Goal: Task Accomplishment & Management: Manage account settings

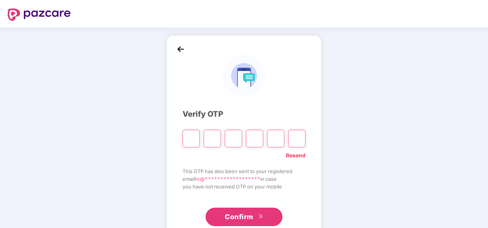
click at [191, 140] on input "Please enter verification code. Digit 1" at bounding box center [191, 139] width 17 height 18
click at [294, 155] on link "Resend" at bounding box center [296, 155] width 20 height 8
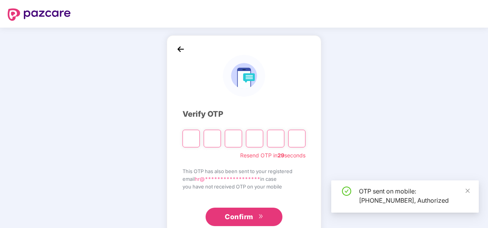
click at [191, 140] on input "Please enter verification code. Digit 1" at bounding box center [191, 139] width 17 height 18
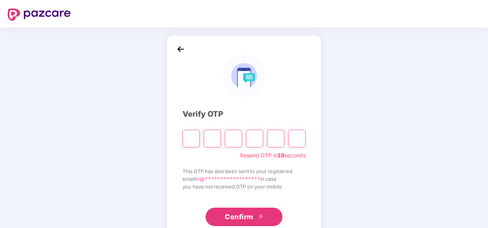
type input "*"
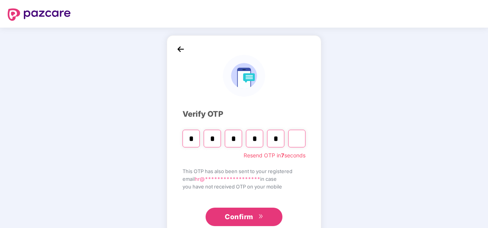
type input "*"
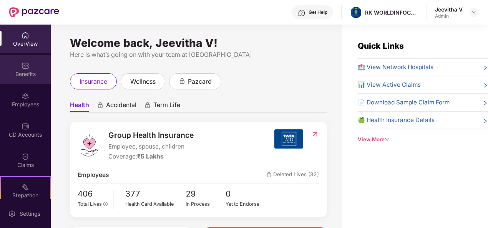
click at [28, 66] on div "Benefits" at bounding box center [25, 69] width 51 height 29
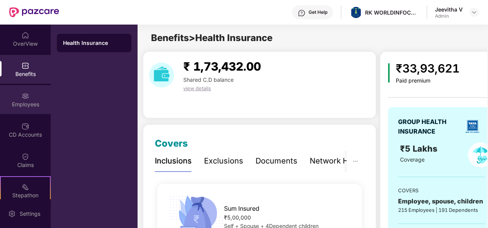
click at [32, 95] on div "Employees" at bounding box center [25, 99] width 51 height 29
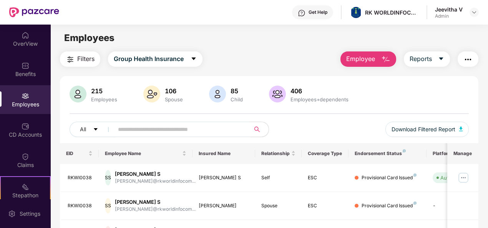
click at [364, 64] on button "Employee" at bounding box center [369, 59] width 56 height 15
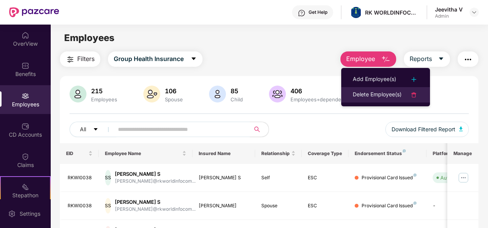
click at [369, 91] on div "Delete Employee(s)" at bounding box center [377, 94] width 49 height 9
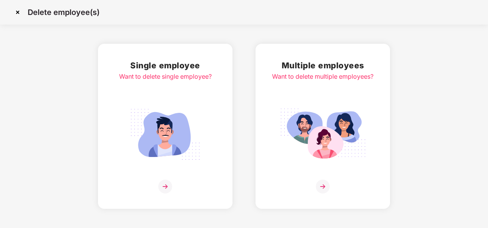
click at [299, 127] on img at bounding box center [323, 135] width 86 height 60
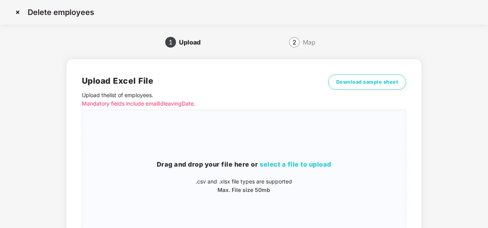
click at [19, 10] on img at bounding box center [18, 12] width 12 height 12
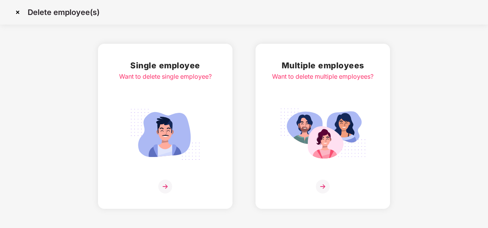
click at [189, 131] on img at bounding box center [165, 135] width 86 height 60
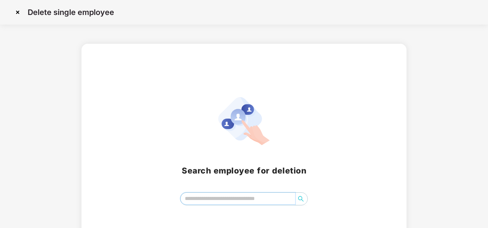
click at [224, 199] on input "search" at bounding box center [238, 199] width 115 height 12
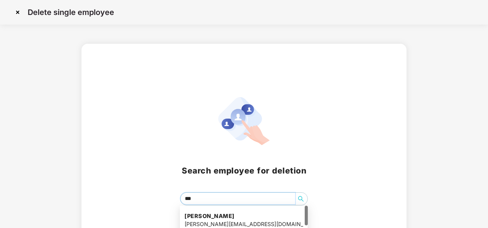
type input "****"
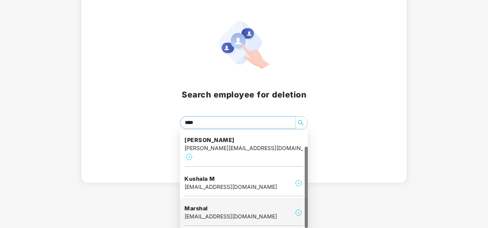
scroll to position [20, 0]
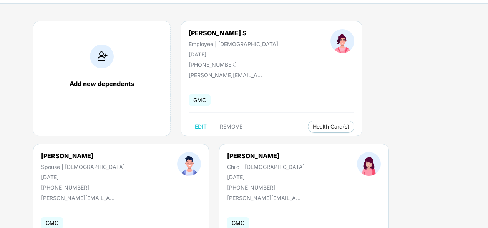
scroll to position [38, 0]
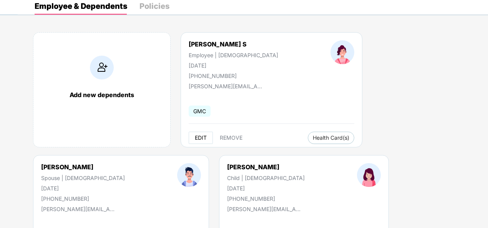
click at [204, 135] on span "EDIT" at bounding box center [201, 138] width 12 height 6
select select "******"
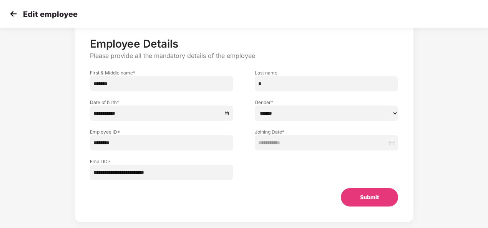
click at [145, 144] on input "********" at bounding box center [161, 142] width 143 height 15
click at [16, 18] on img at bounding box center [14, 14] width 12 height 12
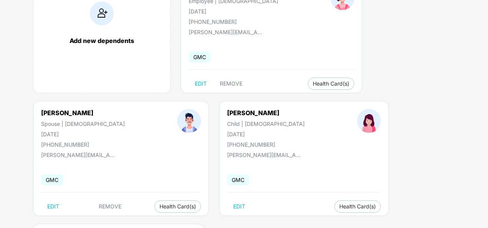
scroll to position [100, 0]
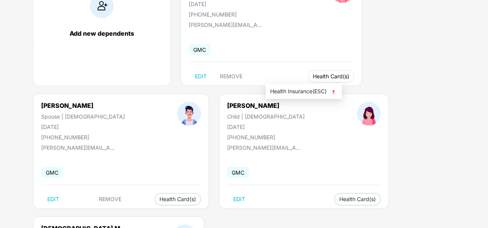
click at [313, 78] on span "Health Card(s)" at bounding box center [331, 77] width 37 height 4
click at [311, 90] on span "Health Insurance(ESC)" at bounding box center [303, 91] width 67 height 8
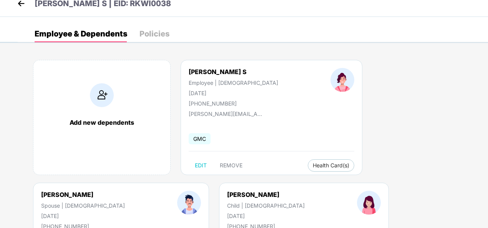
scroll to position [0, 0]
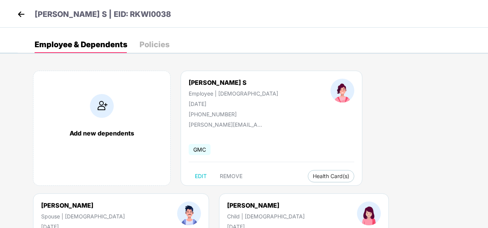
click at [23, 12] on img at bounding box center [21, 14] width 12 height 12
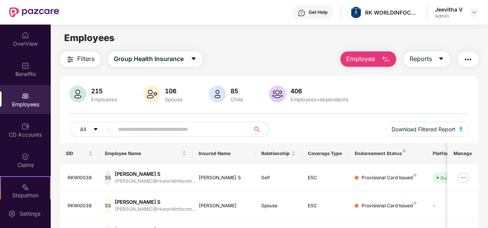
click at [417, 147] on th "Endorsement Status" at bounding box center [388, 153] width 78 height 21
click at [350, 136] on div "All Download Filtered Report" at bounding box center [270, 133] width 400 height 22
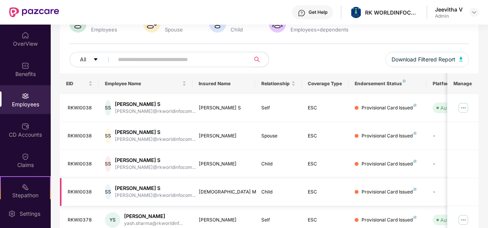
scroll to position [77, 0]
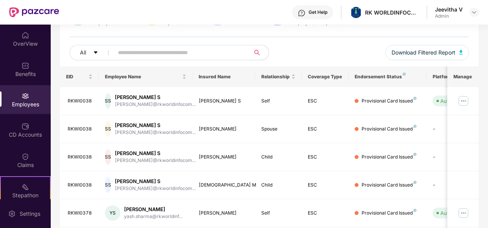
click at [22, 101] on div "Employees" at bounding box center [25, 105] width 51 height 8
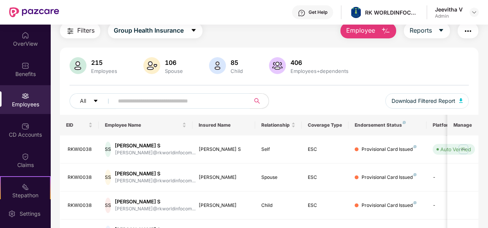
scroll to position [0, 0]
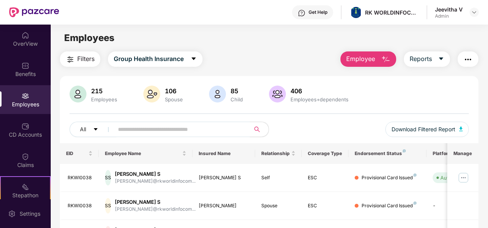
click at [376, 56] on button "Employee" at bounding box center [369, 59] width 56 height 15
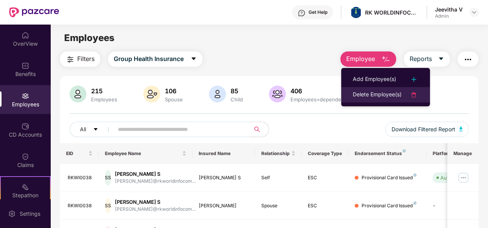
click at [371, 89] on li "Delete Employee(s)" at bounding box center [385, 94] width 89 height 15
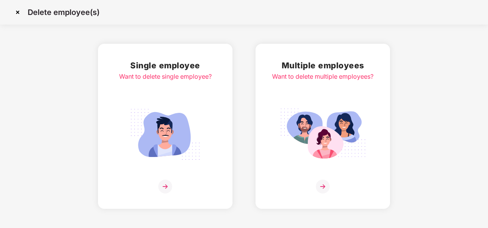
click at [170, 106] on img at bounding box center [165, 135] width 86 height 60
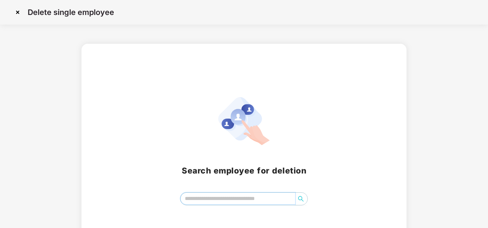
click at [232, 198] on input "search" at bounding box center [238, 199] width 115 height 12
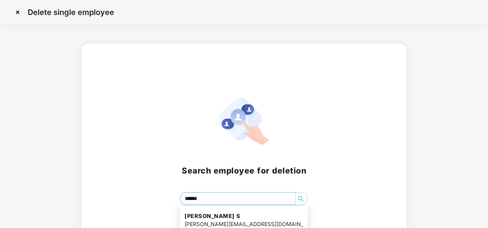
type input "*******"
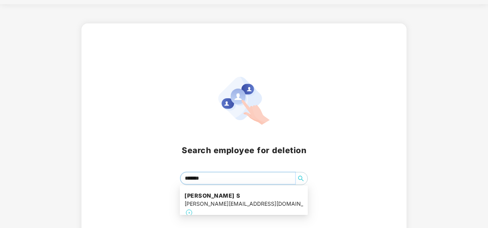
scroll to position [31, 0]
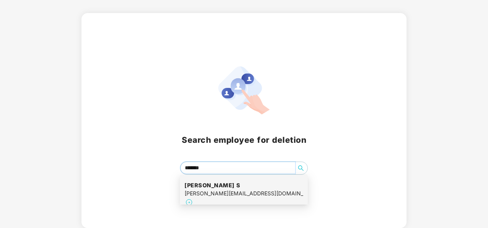
click at [206, 182] on h4 "[PERSON_NAME] S" at bounding box center [243, 186] width 119 height 8
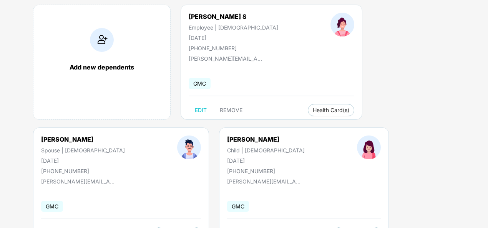
scroll to position [77, 0]
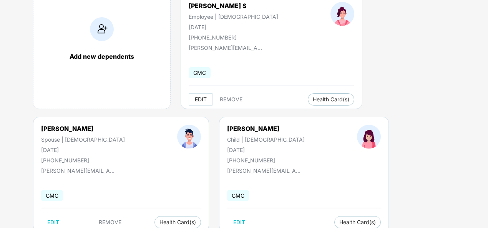
click at [198, 101] on span "EDIT" at bounding box center [201, 99] width 12 height 6
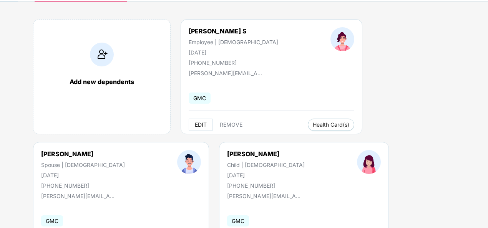
select select "******"
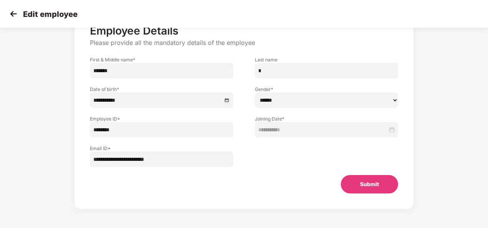
click at [268, 69] on input "*" at bounding box center [326, 70] width 143 height 15
type input "*"
click at [131, 131] on input "********" at bounding box center [161, 129] width 143 height 15
paste input "text"
type input "********"
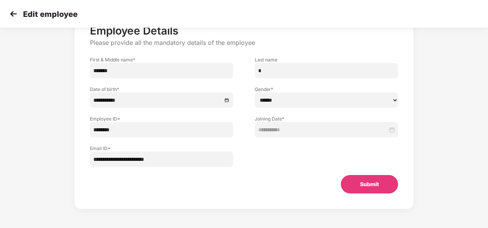
click at [364, 181] on button "Submit" at bounding box center [369, 184] width 57 height 18
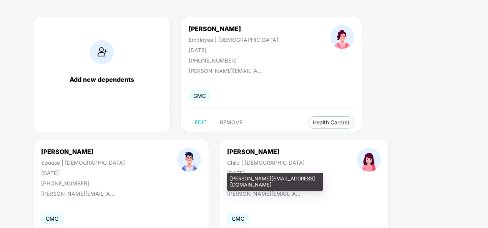
scroll to position [0, 0]
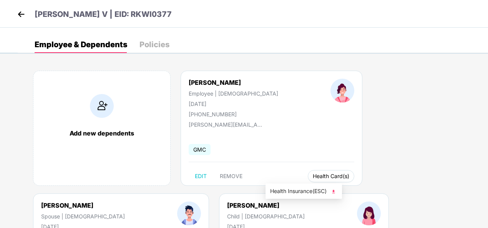
click at [313, 174] on span "Health Card(s)" at bounding box center [331, 176] width 37 height 4
click at [294, 194] on span "Health Insurance(ESC)" at bounding box center [303, 191] width 67 height 8
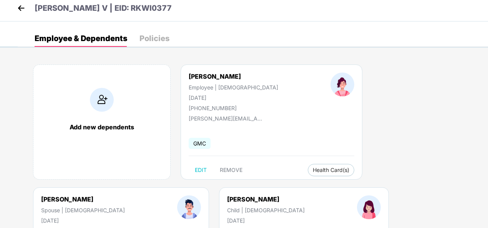
scroll to position [38, 0]
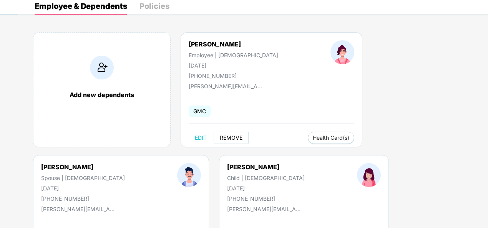
click at [236, 139] on span "REMOVE" at bounding box center [231, 138] width 23 height 6
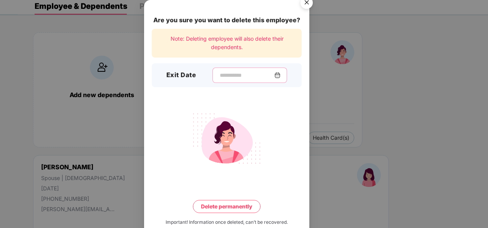
click at [223, 76] on input at bounding box center [246, 75] width 55 height 8
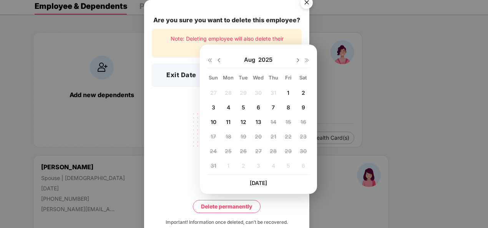
click at [188, 111] on img at bounding box center [227, 139] width 86 height 60
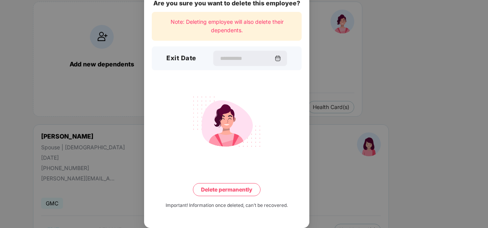
scroll to position [100, 0]
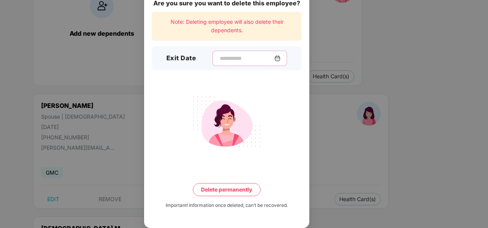
click at [274, 55] on input at bounding box center [246, 59] width 55 height 8
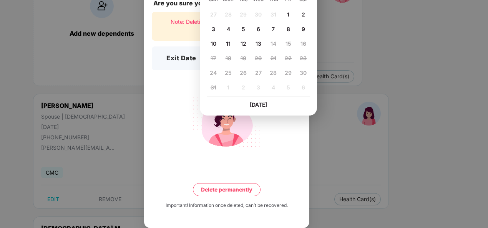
click at [259, 44] on span "13" at bounding box center [259, 43] width 6 height 7
type input "**********"
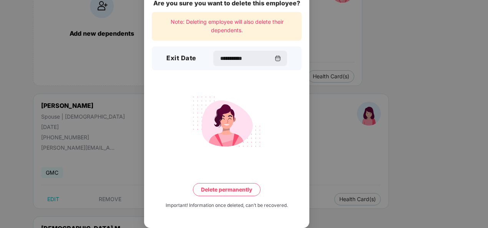
click at [211, 191] on button "Delete permanently" at bounding box center [227, 189] width 68 height 13
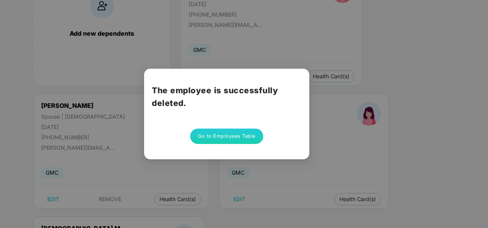
click at [348, 132] on div "The employee is successfully deleted. Go to Employees Table" at bounding box center [244, 114] width 488 height 228
click at [236, 136] on button "Go to Employees Table" at bounding box center [226, 136] width 73 height 15
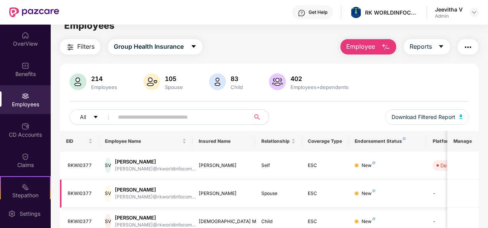
scroll to position [13, 0]
click at [362, 44] on span "Employee" at bounding box center [360, 47] width 29 height 10
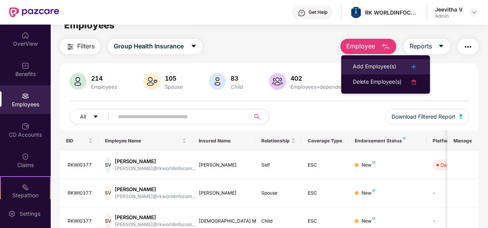
click at [384, 64] on div "Add Employee(s)" at bounding box center [374, 66] width 43 height 9
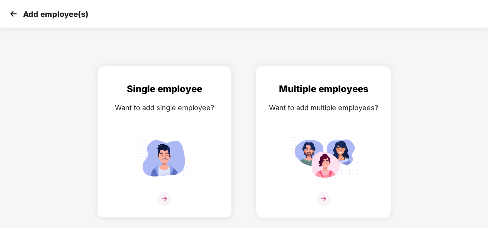
click at [333, 159] on img at bounding box center [323, 158] width 69 height 48
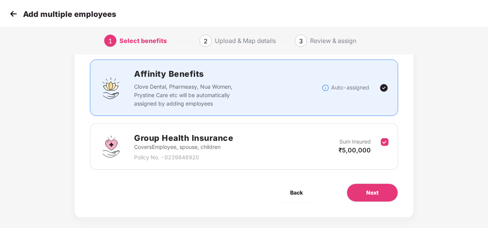
scroll to position [48, 0]
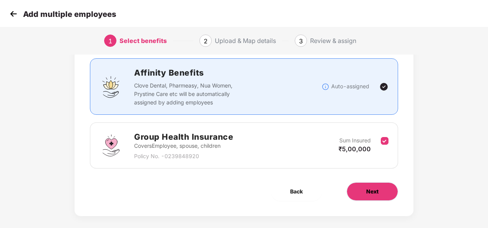
click at [353, 184] on button "Next" at bounding box center [373, 192] width 52 height 18
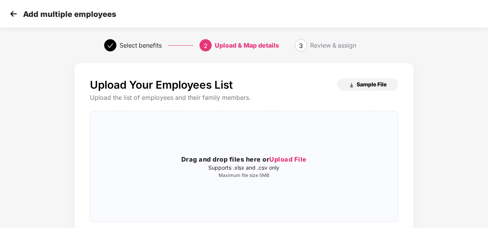
click at [361, 81] on span "Sample File" at bounding box center [372, 84] width 30 height 7
click at [278, 161] on span "Upload File" at bounding box center [287, 160] width 37 height 8
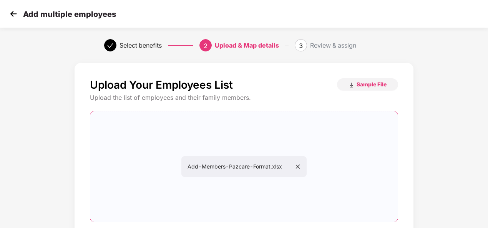
click at [269, 161] on div "Add-Members-Pazcare-Format.xlsx" at bounding box center [243, 166] width 125 height 21
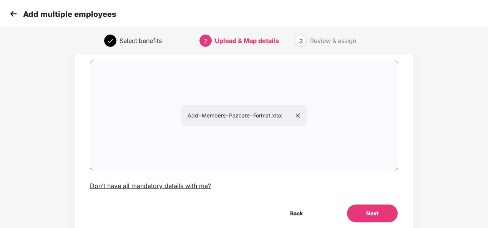
scroll to position [80, 0]
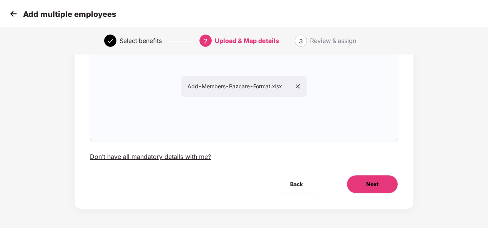
click at [365, 183] on button "Next" at bounding box center [373, 184] width 52 height 18
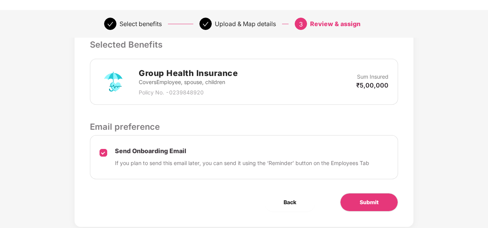
scroll to position [192, 0]
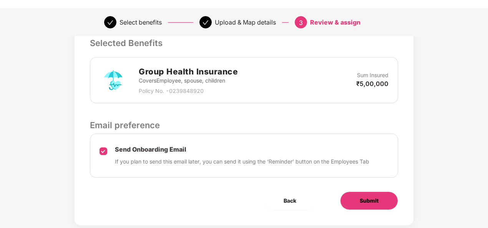
click at [353, 199] on button "Submit" at bounding box center [369, 201] width 58 height 18
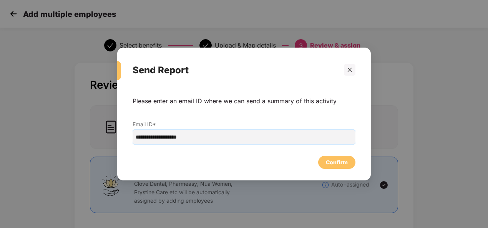
click at [209, 143] on input "**********" at bounding box center [244, 137] width 223 height 15
type input "*"
type input "**********"
click at [340, 164] on div "Confirm" at bounding box center [337, 162] width 22 height 8
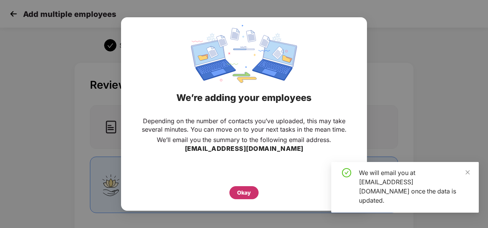
click at [246, 190] on div "Okay" at bounding box center [244, 193] width 14 height 8
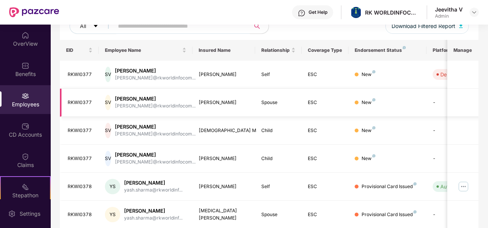
scroll to position [115, 0]
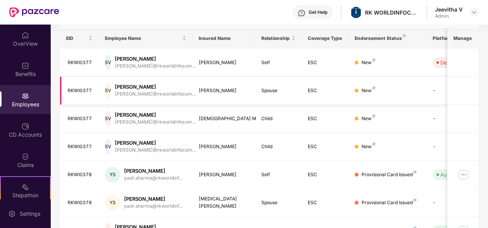
click at [145, 84] on div "[PERSON_NAME]" at bounding box center [155, 86] width 81 height 7
click at [458, 39] on th "Manage" at bounding box center [462, 38] width 31 height 21
click at [465, 173] on img at bounding box center [463, 175] width 12 height 12
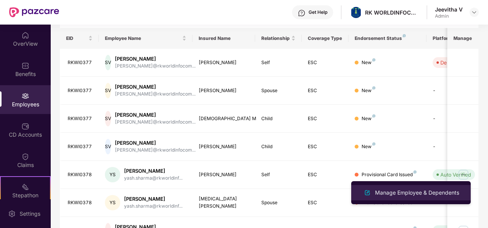
click at [448, 188] on div "Manage Employee & Dependents" at bounding box center [411, 192] width 100 height 9
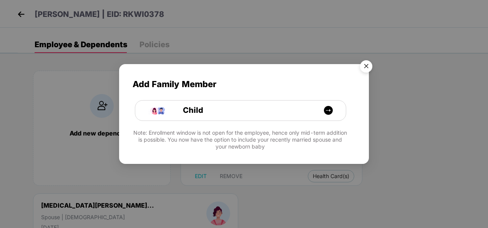
click at [370, 60] on img "Close" at bounding box center [367, 68] width 22 height 22
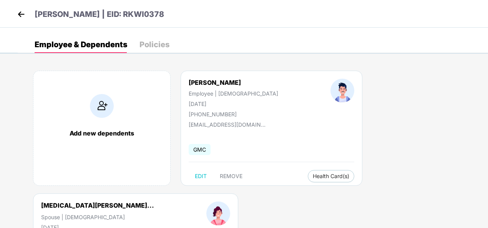
click at [100, 113] on img at bounding box center [102, 106] width 24 height 24
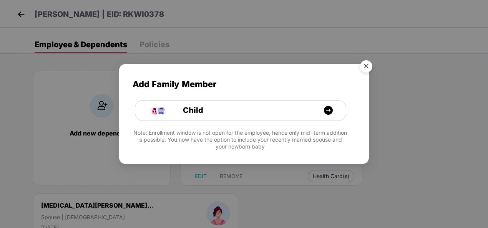
click at [368, 67] on img "Close" at bounding box center [367, 68] width 22 height 22
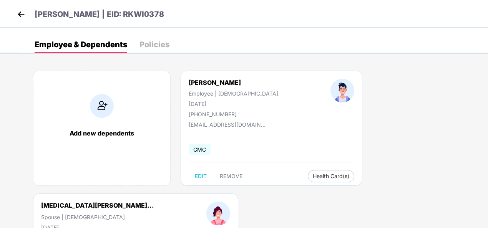
click at [31, 11] on header "[PERSON_NAME] | EID: RKWI0378" at bounding box center [89, 15] width 149 height 14
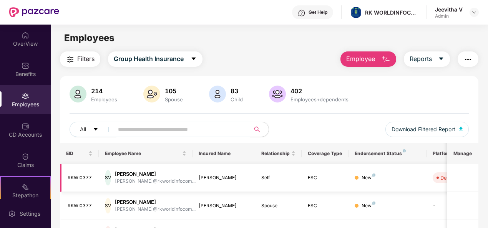
click at [438, 178] on span at bounding box center [438, 178] width 2 height 2
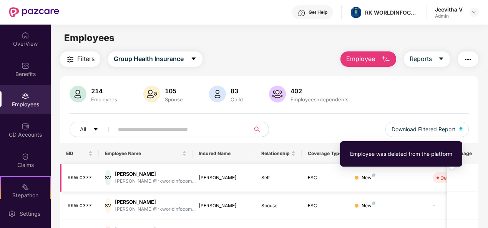
click at [435, 176] on span "Deleted" at bounding box center [448, 178] width 30 height 11
click at [435, 158] on div "Employee was deleted from the platform" at bounding box center [401, 154] width 115 height 18
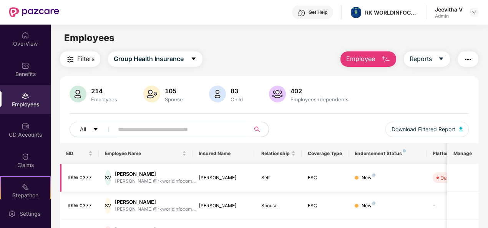
click at [398, 179] on div "New" at bounding box center [388, 177] width 66 height 7
drag, startPoint x: 339, startPoint y: 174, endPoint x: 322, endPoint y: 173, distance: 17.0
click at [322, 173] on td "ESC" at bounding box center [325, 178] width 47 height 28
click at [363, 57] on span "Employee" at bounding box center [360, 59] width 29 height 10
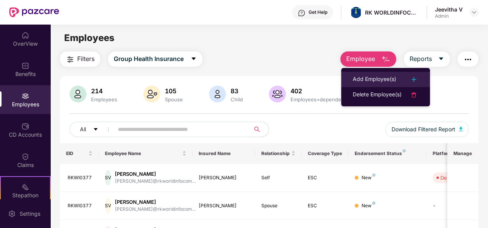
click at [363, 75] on div "Add Employee(s)" at bounding box center [374, 79] width 43 height 9
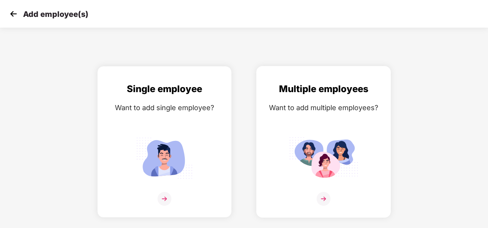
click at [324, 193] on img at bounding box center [324, 199] width 14 height 14
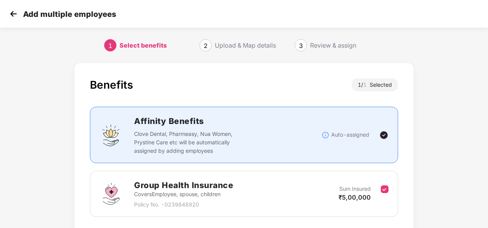
scroll to position [55, 0]
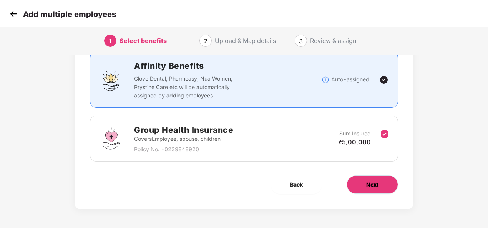
click at [372, 181] on span "Next" at bounding box center [372, 185] width 12 height 8
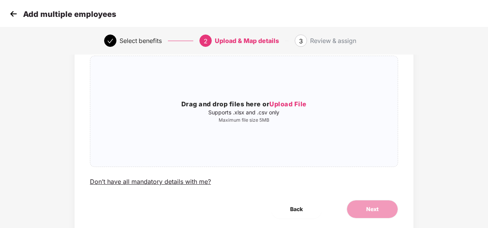
scroll to position [0, 0]
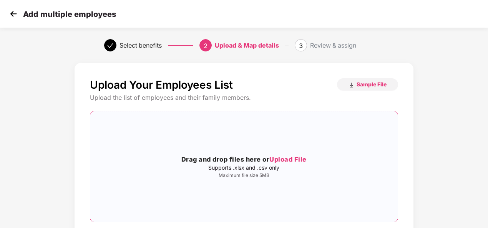
click at [279, 155] on h3 "Drag and drop files here or Upload File" at bounding box center [243, 160] width 307 height 10
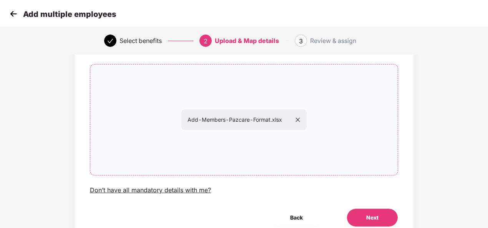
scroll to position [80, 0]
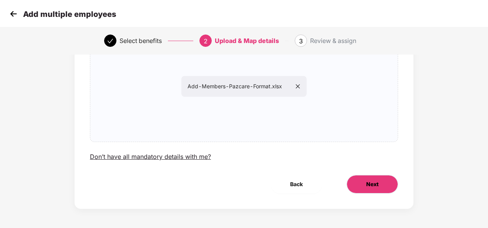
click at [367, 181] on span "Next" at bounding box center [372, 184] width 12 height 8
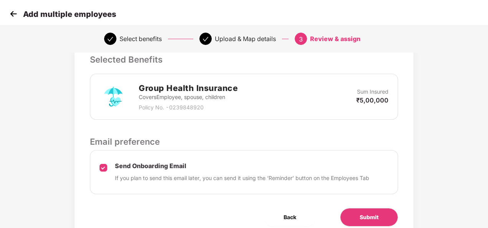
scroll to position [192, 0]
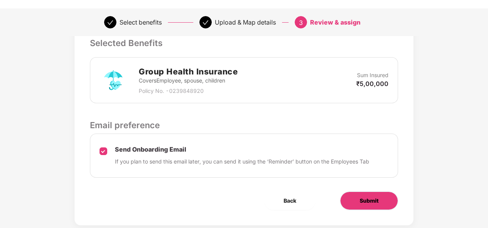
click at [380, 196] on button "Submit" at bounding box center [369, 201] width 58 height 18
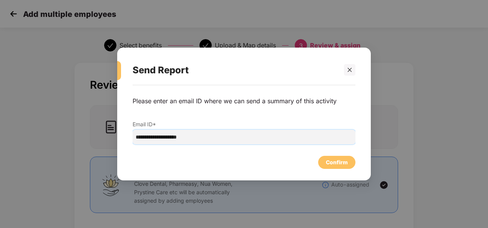
click at [204, 140] on input "**********" at bounding box center [244, 137] width 223 height 15
type input "**********"
click at [331, 166] on div "Confirm" at bounding box center [337, 162] width 22 height 8
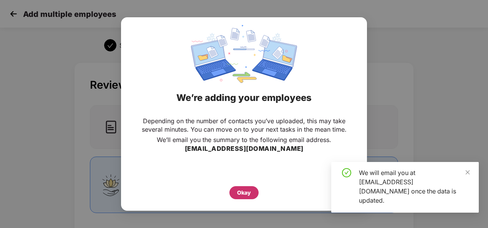
click at [251, 189] on div "Okay" at bounding box center [243, 192] width 29 height 13
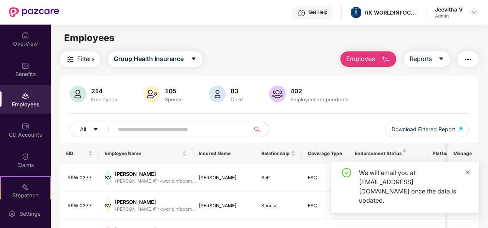
click at [467, 177] on link at bounding box center [467, 172] width 5 height 8
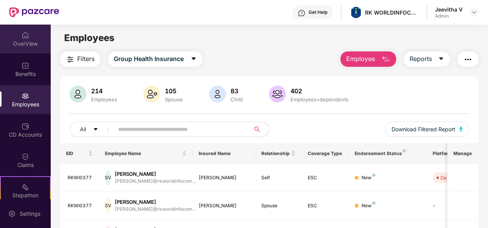
click at [24, 39] on img at bounding box center [26, 36] width 8 height 8
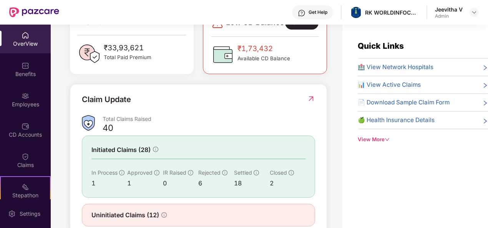
scroll to position [208, 0]
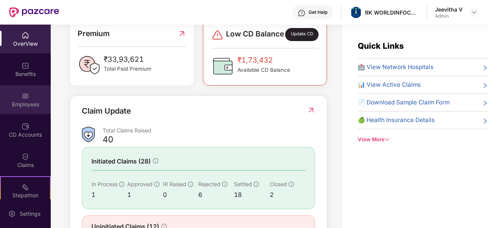
click at [30, 93] on div "Employees" at bounding box center [25, 99] width 51 height 29
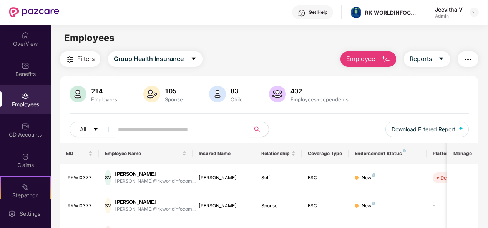
click at [464, 55] on button "button" at bounding box center [468, 59] width 21 height 15
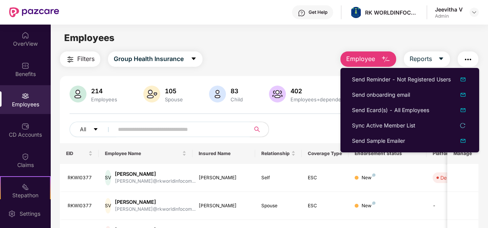
click at [441, 42] on div "Employees" at bounding box center [269, 38] width 437 height 15
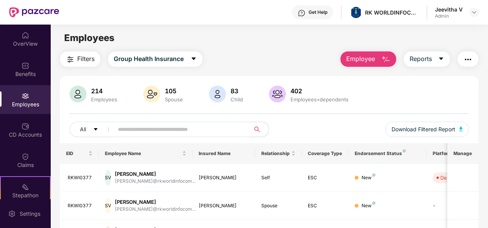
click at [364, 56] on span "Employee" at bounding box center [360, 59] width 29 height 10
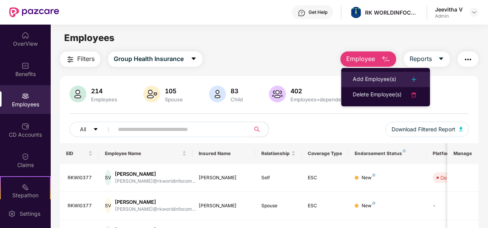
click at [372, 76] on div "Add Employee(s)" at bounding box center [374, 79] width 43 height 9
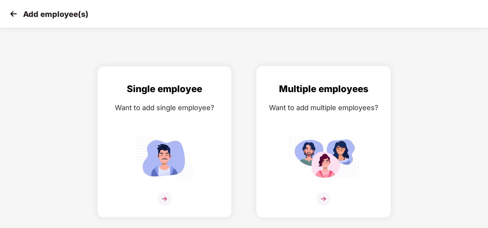
click at [323, 192] on img at bounding box center [324, 199] width 14 height 14
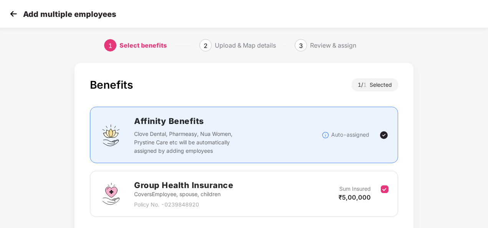
click at [10, 13] on img at bounding box center [14, 14] width 12 height 12
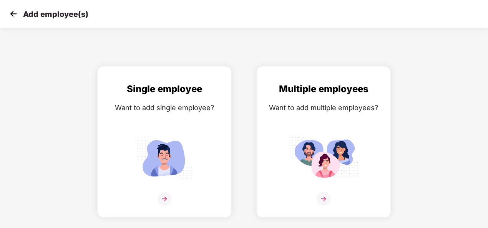
click at [10, 13] on img at bounding box center [14, 14] width 12 height 12
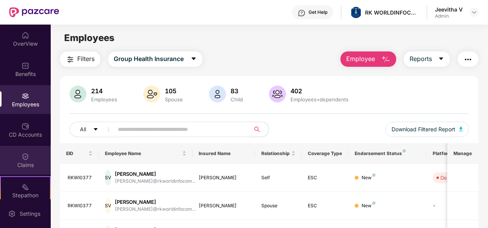
click at [30, 151] on div "Claims" at bounding box center [25, 160] width 51 height 29
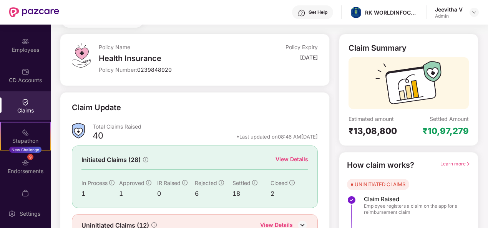
scroll to position [68, 0]
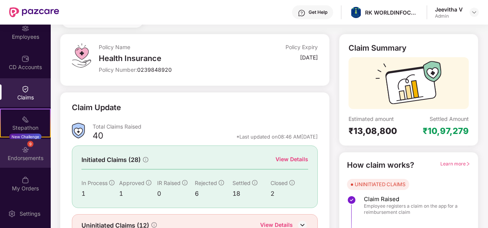
click at [36, 148] on div "9 Endorsements" at bounding box center [25, 153] width 51 height 29
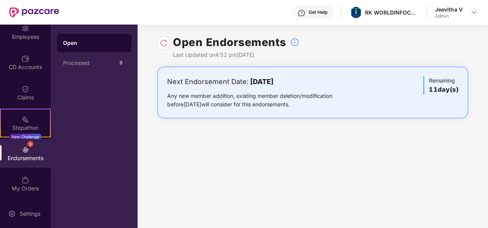
click at [435, 85] on h3 "11 day(s)" at bounding box center [444, 90] width 30 height 10
click at [347, 94] on div "Any new member addition, existing member deletion/modification before [DATE] wi…" at bounding box center [261, 100] width 189 height 17
click at [121, 67] on div "9" at bounding box center [120, 62] width 9 height 9
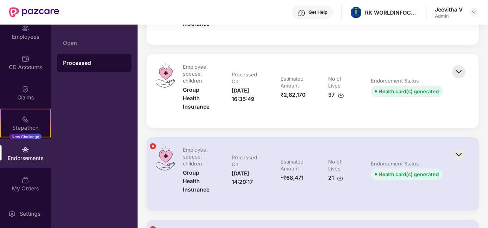
scroll to position [884, 0]
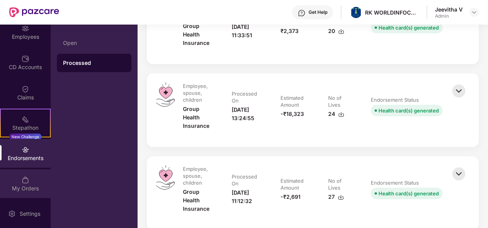
click at [33, 178] on div "My Orders" at bounding box center [25, 183] width 51 height 29
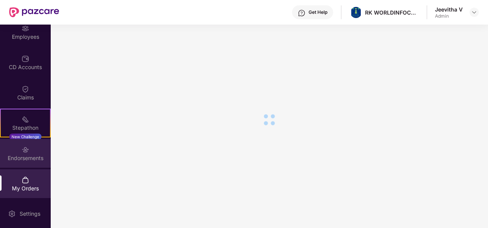
scroll to position [102, 0]
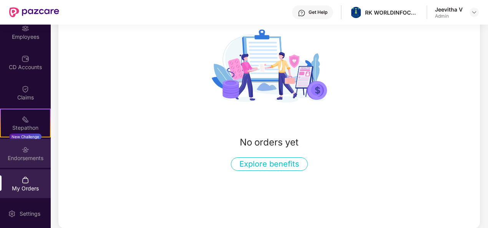
click at [37, 153] on div "Endorsements" at bounding box center [25, 153] width 51 height 29
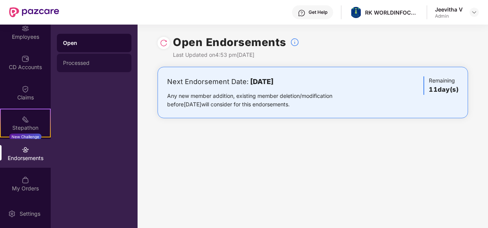
click at [88, 65] on div "Processed" at bounding box center [94, 63] width 62 height 6
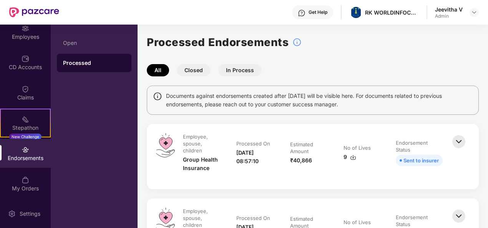
click at [238, 72] on button "In Process" at bounding box center [239, 70] width 43 height 12
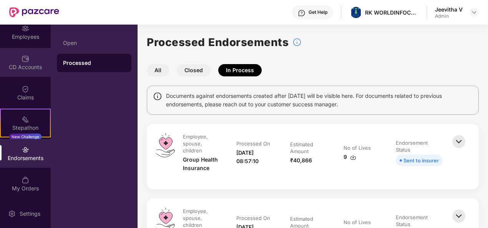
click at [18, 65] on div "CD Accounts" at bounding box center [25, 67] width 51 height 8
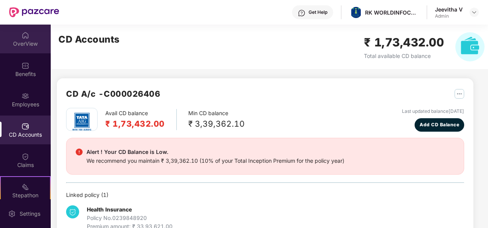
click at [23, 53] on div "OverView" at bounding box center [25, 39] width 51 height 29
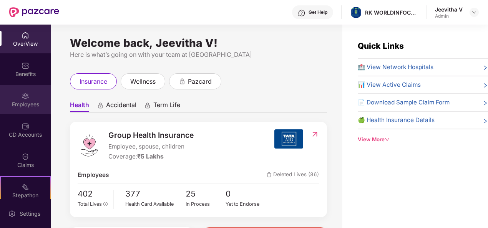
click at [30, 101] on div "Employees" at bounding box center [25, 105] width 51 height 8
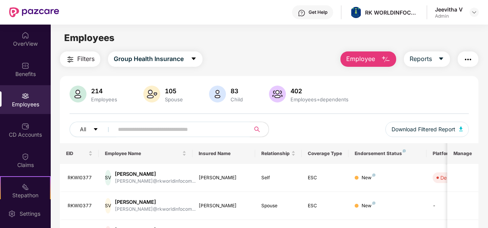
click at [383, 56] on img "button" at bounding box center [385, 59] width 9 height 9
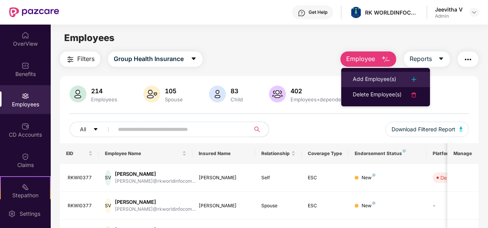
click at [385, 77] on div "Add Employee(s)" at bounding box center [374, 79] width 43 height 9
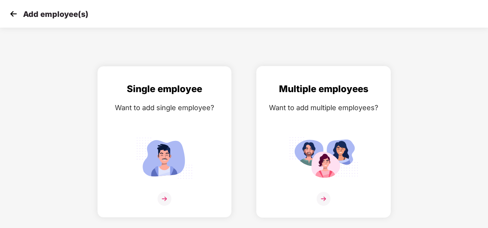
click at [315, 138] on img at bounding box center [323, 158] width 69 height 48
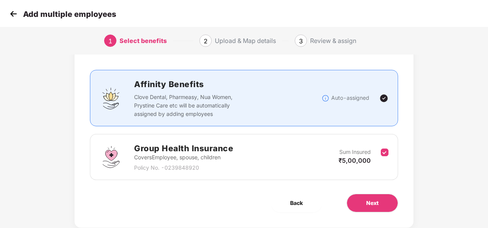
scroll to position [55, 0]
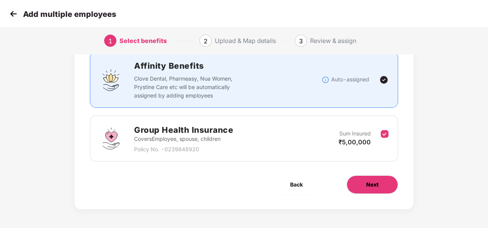
click at [359, 181] on button "Next" at bounding box center [373, 185] width 52 height 18
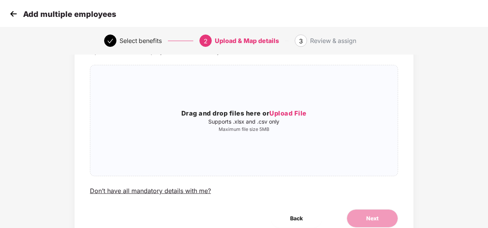
scroll to position [80, 0]
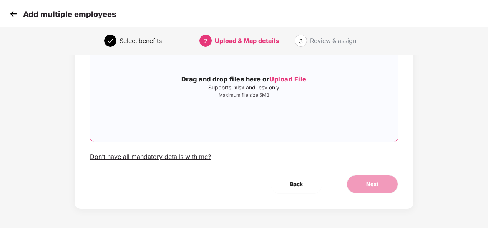
click at [285, 81] on span "Upload File" at bounding box center [287, 79] width 37 height 8
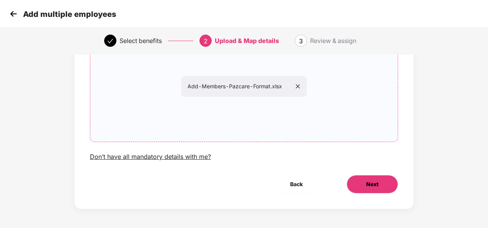
click at [384, 190] on button "Next" at bounding box center [373, 184] width 52 height 18
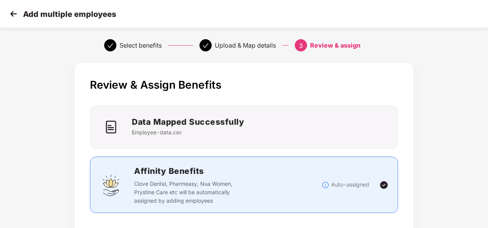
scroll to position [208, 0]
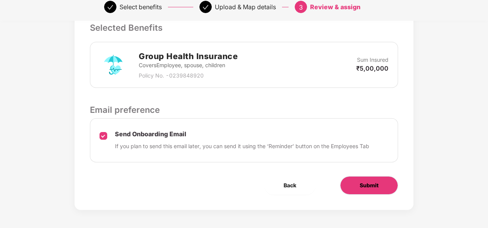
click at [352, 189] on button "Submit" at bounding box center [369, 185] width 58 height 18
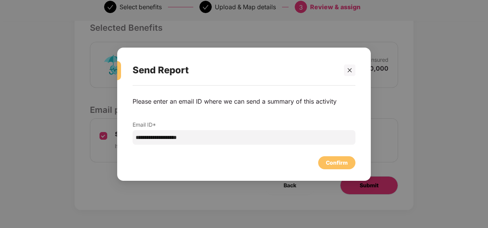
scroll to position [0, 0]
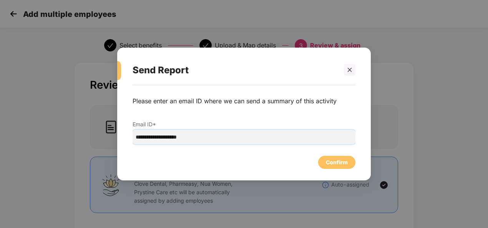
drag, startPoint x: 155, startPoint y: 136, endPoint x: 103, endPoint y: 136, distance: 52.3
click at [103, 136] on div "**********" at bounding box center [244, 114] width 488 height 228
click at [343, 163] on div "Confirm" at bounding box center [337, 162] width 22 height 8
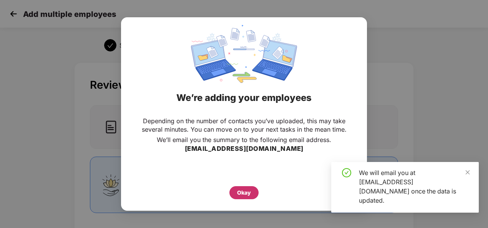
click at [251, 193] on div "Okay" at bounding box center [244, 193] width 14 height 8
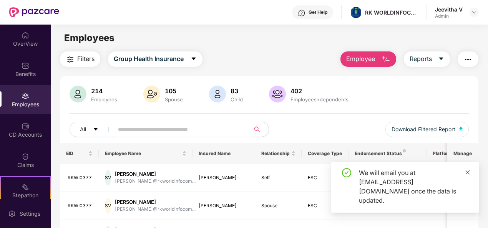
click at [470, 175] on icon "close" at bounding box center [467, 172] width 5 height 5
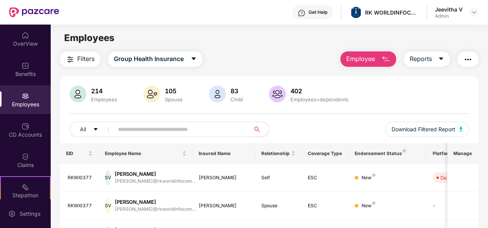
click at [358, 60] on span "Employee" at bounding box center [360, 59] width 29 height 10
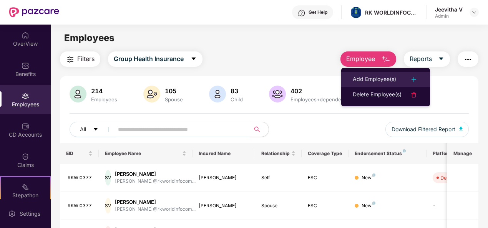
click at [369, 80] on div "Add Employee(s)" at bounding box center [374, 79] width 43 height 9
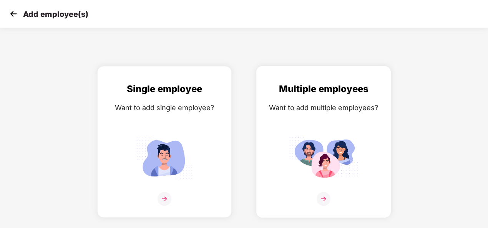
click at [313, 137] on img at bounding box center [323, 158] width 69 height 48
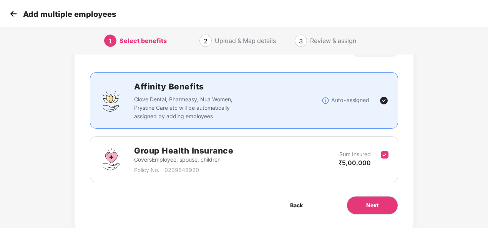
scroll to position [55, 0]
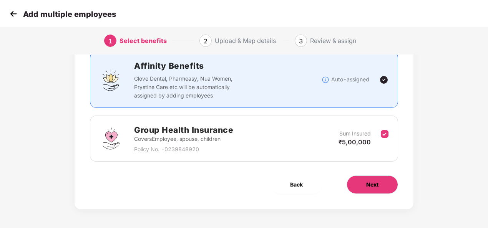
click at [371, 187] on span "Next" at bounding box center [372, 185] width 12 height 8
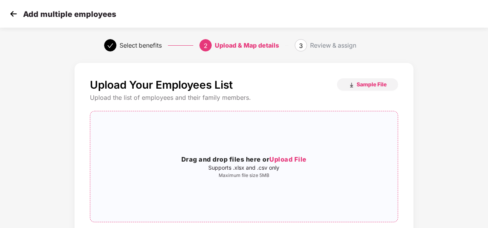
click at [276, 158] on span "Upload File" at bounding box center [287, 160] width 37 height 8
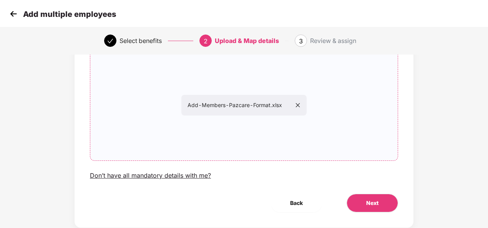
scroll to position [80, 0]
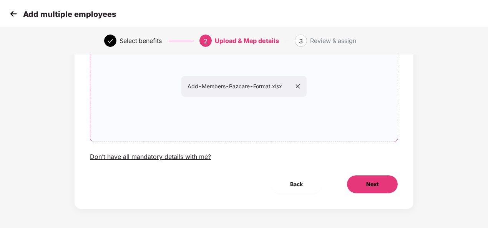
click at [356, 183] on button "Next" at bounding box center [373, 184] width 52 height 18
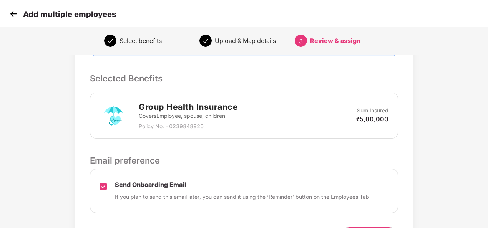
scroll to position [208, 0]
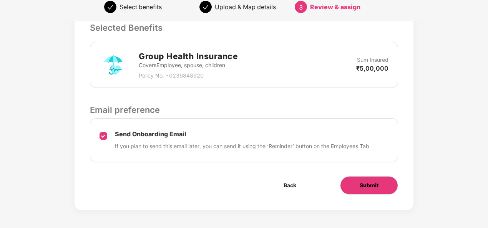
click at [354, 183] on button "Submit" at bounding box center [369, 185] width 58 height 18
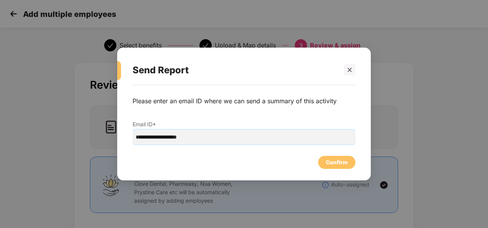
click at [206, 137] on input "**********" at bounding box center [244, 137] width 223 height 15
type input "**********"
click at [344, 161] on div "Confirm" at bounding box center [337, 162] width 22 height 8
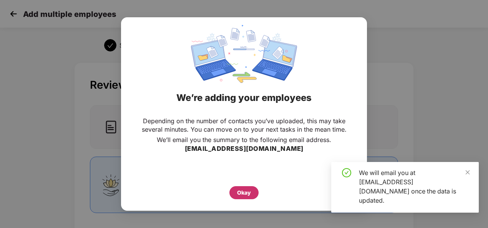
click at [241, 192] on div "Okay" at bounding box center [244, 193] width 14 height 8
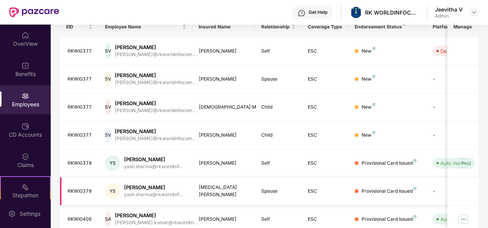
scroll to position [115, 0]
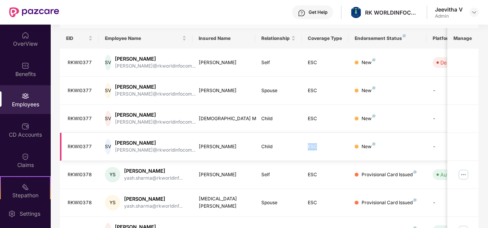
drag, startPoint x: 305, startPoint y: 147, endPoint x: 299, endPoint y: 147, distance: 6.1
click at [299, 147] on tr "RKWI0377 SV [PERSON_NAME]@rkworldinfocom... [PERSON_NAME] Child ESC New - [DATE]" at bounding box center [310, 147] width 500 height 28
click at [299, 147] on td "Child" at bounding box center [278, 147] width 47 height 28
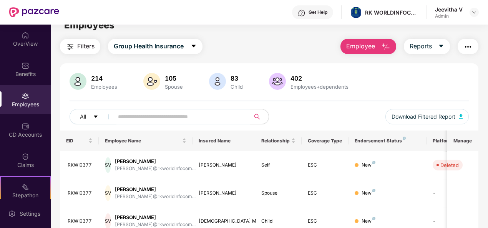
scroll to position [0, 0]
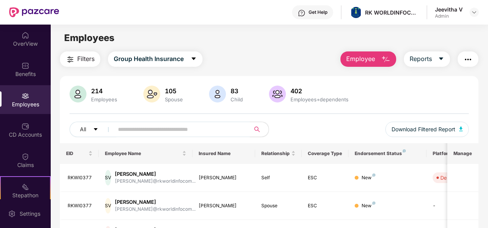
click at [371, 55] on span "Employee" at bounding box center [360, 59] width 29 height 10
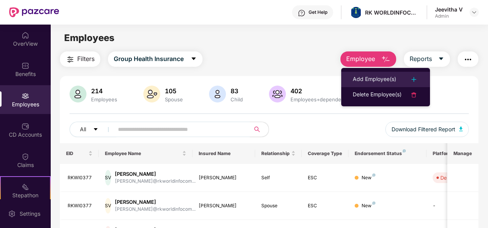
click at [387, 78] on div "Add Employee(s)" at bounding box center [374, 79] width 43 height 9
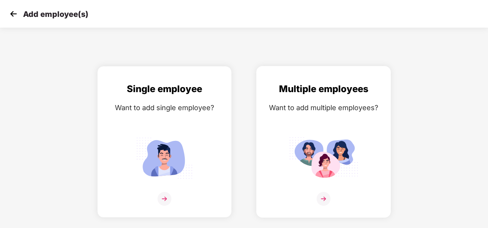
click at [339, 120] on div "Multiple employees Want to add multiple employees?" at bounding box center [323, 149] width 118 height 134
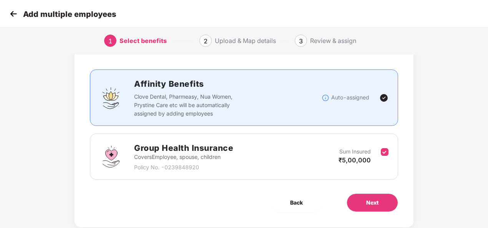
scroll to position [55, 0]
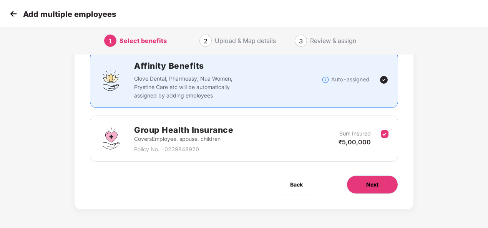
click at [383, 187] on button "Next" at bounding box center [373, 185] width 52 height 18
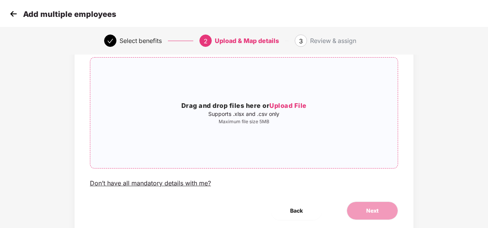
scroll to position [80, 0]
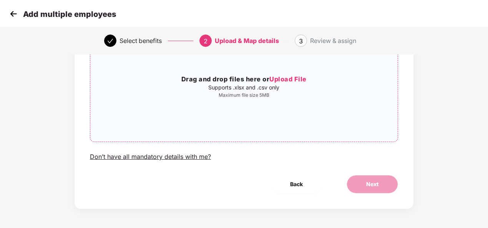
click at [288, 78] on span "Upload File" at bounding box center [287, 79] width 37 height 8
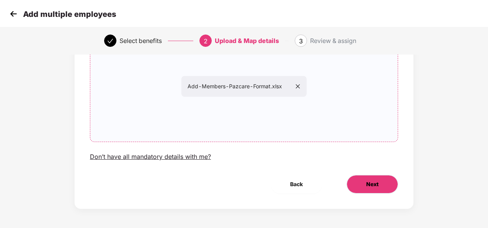
click at [361, 188] on button "Next" at bounding box center [373, 184] width 52 height 18
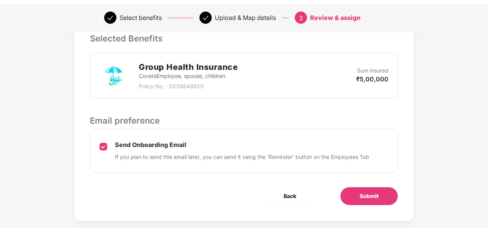
scroll to position [208, 0]
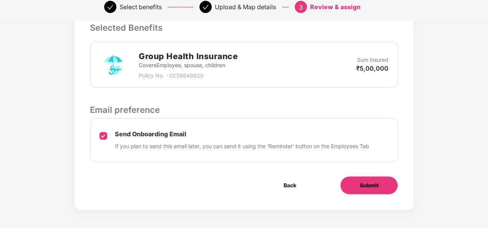
click at [359, 186] on button "Submit" at bounding box center [369, 185] width 58 height 18
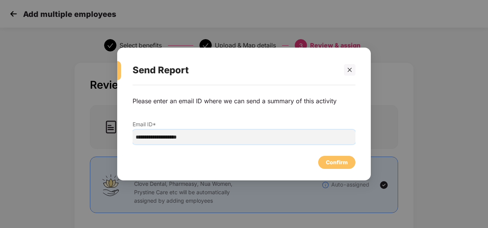
click at [231, 137] on input "**********" at bounding box center [244, 137] width 223 height 15
click at [234, 135] on input "**********" at bounding box center [244, 137] width 223 height 15
type input "**********"
click at [341, 166] on div "Confirm" at bounding box center [337, 162] width 22 height 8
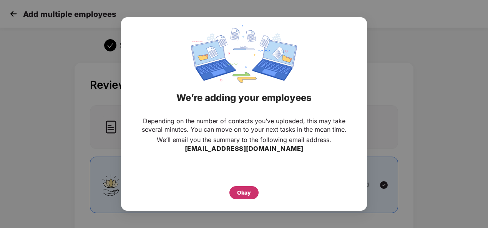
click at [244, 188] on div "Okay" at bounding box center [243, 192] width 29 height 13
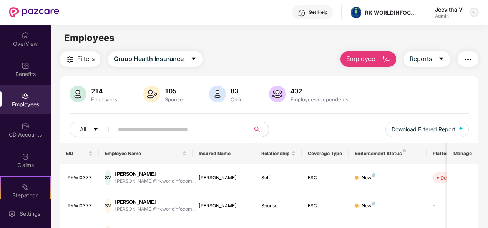
click at [475, 8] on div at bounding box center [474, 12] width 9 height 9
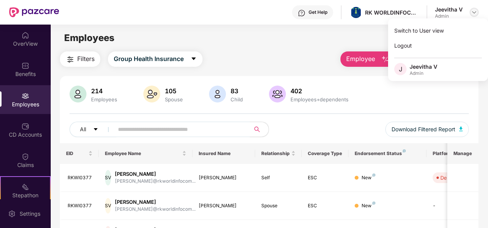
click at [475, 8] on div at bounding box center [474, 12] width 9 height 9
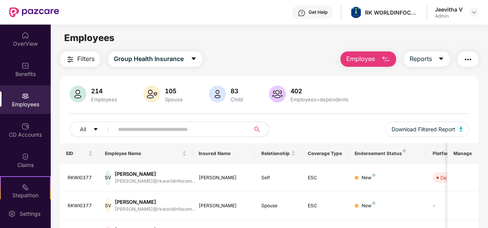
click at [349, 60] on span "Employee" at bounding box center [360, 59] width 29 height 10
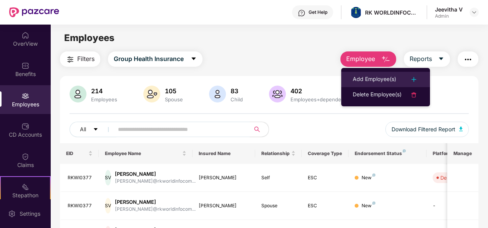
click at [349, 74] on li "Add Employee(s)" at bounding box center [385, 79] width 89 height 15
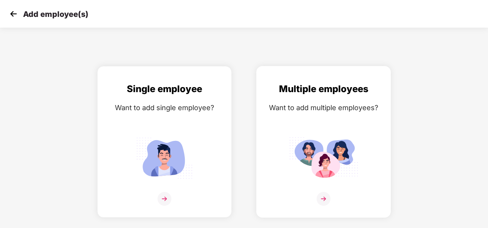
click at [313, 142] on img at bounding box center [323, 158] width 69 height 48
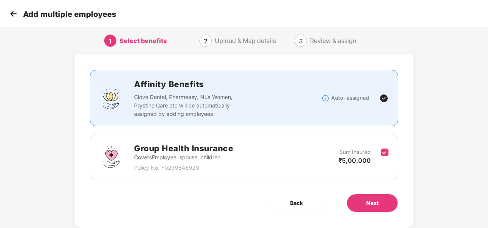
scroll to position [55, 0]
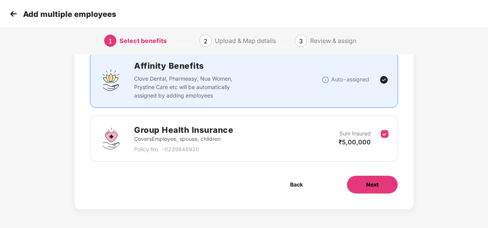
click at [367, 182] on span "Next" at bounding box center [372, 185] width 12 height 8
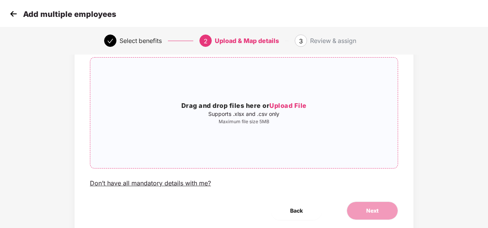
scroll to position [42, 0]
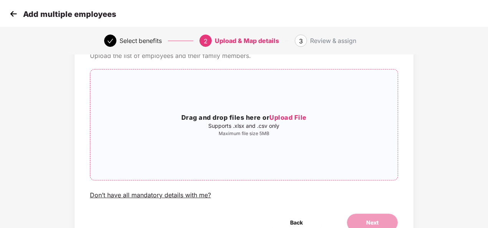
click at [288, 112] on div "Drag and drop files here or Upload File Supports .xlsx and .csv only Maximum fi…" at bounding box center [243, 125] width 307 height 98
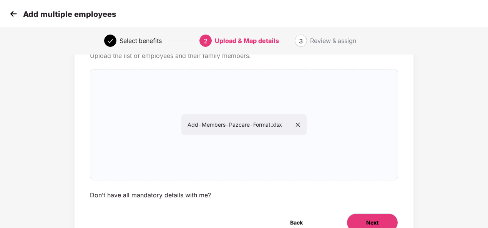
click at [371, 220] on span "Next" at bounding box center [372, 223] width 12 height 8
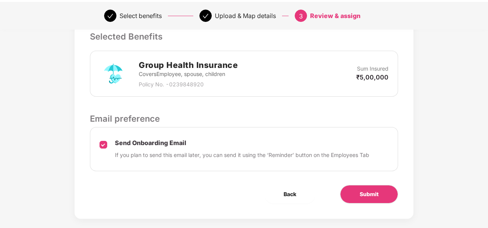
scroll to position [208, 0]
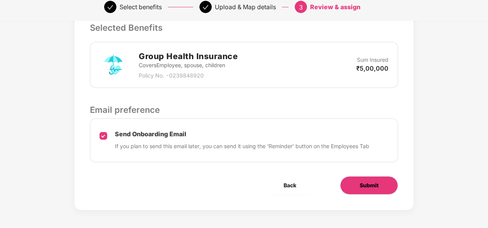
click at [363, 183] on span "Submit" at bounding box center [369, 185] width 19 height 8
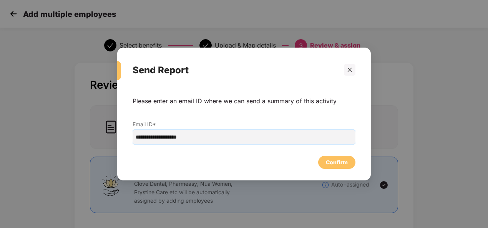
drag, startPoint x: 210, startPoint y: 136, endPoint x: 125, endPoint y: 137, distance: 85.3
click at [125, 137] on div "**********" at bounding box center [244, 129] width 254 height 88
click at [222, 141] on input "**********" at bounding box center [244, 137] width 223 height 15
click at [140, 137] on input "**********" at bounding box center [244, 137] width 223 height 15
type input "**********"
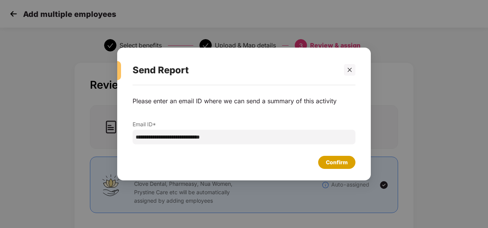
click at [338, 166] on div "Confirm" at bounding box center [337, 162] width 22 height 8
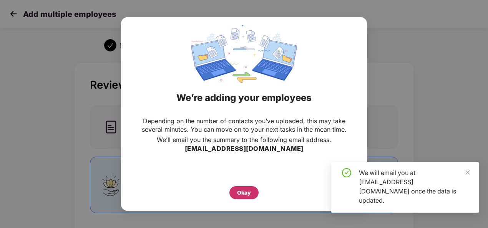
click at [238, 191] on div "Okay" at bounding box center [244, 193] width 14 height 8
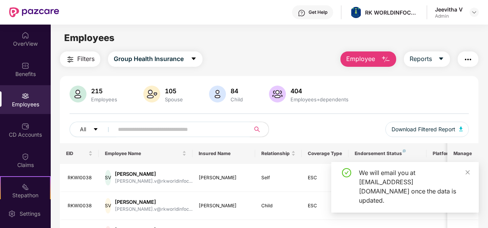
click at [470, 183] on div "We will email you at [EMAIL_ADDRESS][DOMAIN_NAME] once the data is updated." at bounding box center [405, 187] width 148 height 51
click at [469, 175] on icon "close" at bounding box center [467, 172] width 5 height 5
